Goal: Check status

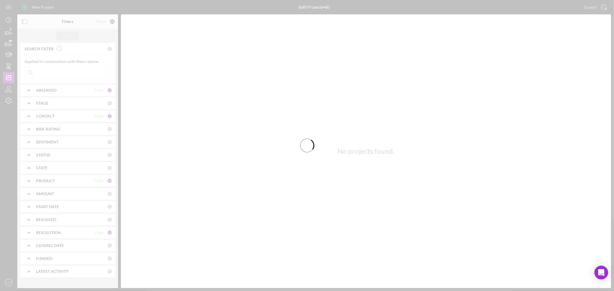
click at [48, 73] on div at bounding box center [307, 145] width 614 height 291
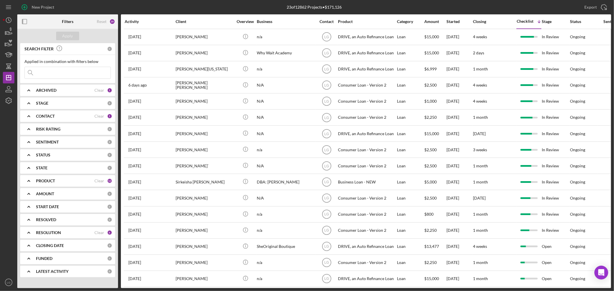
click at [48, 73] on input at bounding box center [68, 73] width 86 height 12
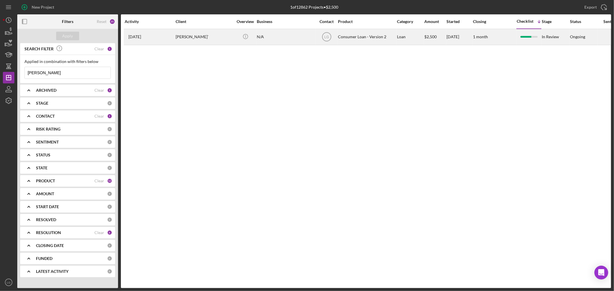
type input "[PERSON_NAME]"
click at [160, 35] on div "[DATE] [PERSON_NAME]`" at bounding box center [150, 36] width 50 height 15
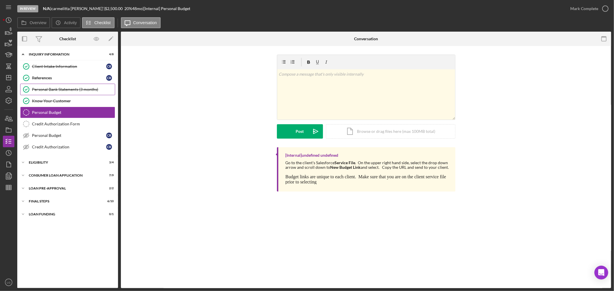
click at [70, 92] on link "Personal Bank Statements (3 months) Personal Bank Statements (3 months)" at bounding box center [67, 90] width 95 height 12
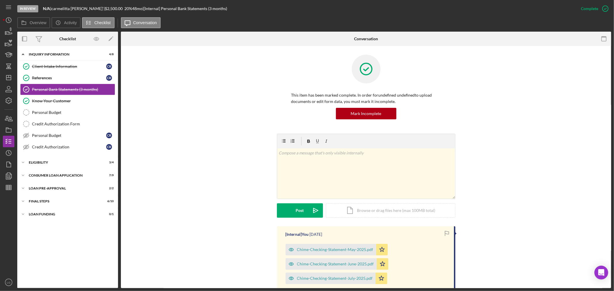
scroll to position [128, 0]
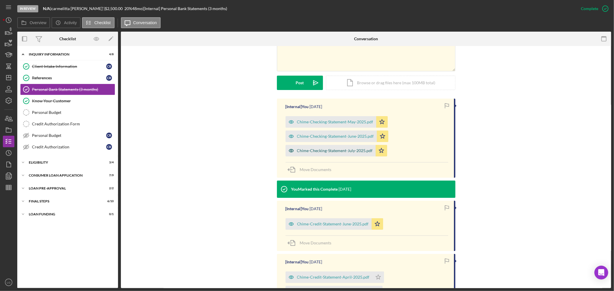
click at [336, 151] on div "Chime-Checking-Statement-July-2025.pdf" at bounding box center [335, 150] width 76 height 5
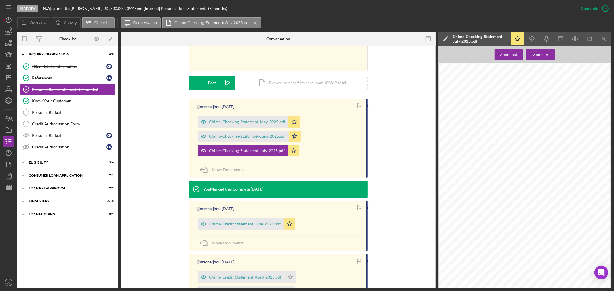
scroll to position [96, 0]
